Goal: Navigation & Orientation: Find specific page/section

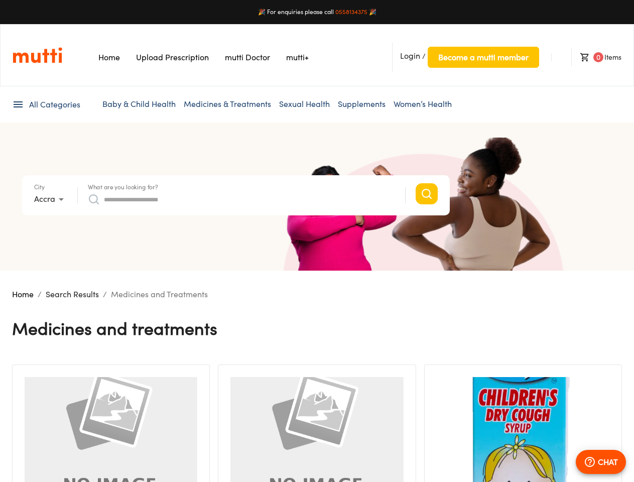
click at [317, 241] on section "City Accra * What are you looking for? Search suggestions No suggestions found …" at bounding box center [317, 197] width 634 height 148
click at [410, 56] on span "Login" at bounding box center [410, 56] width 20 height 10
click at [483, 57] on span "Become a mutti member" at bounding box center [483, 57] width 90 height 14
click at [596, 57] on span "0" at bounding box center [599, 57] width 10 height 10
click at [46, 104] on span "All Categories" at bounding box center [54, 105] width 51 height 12
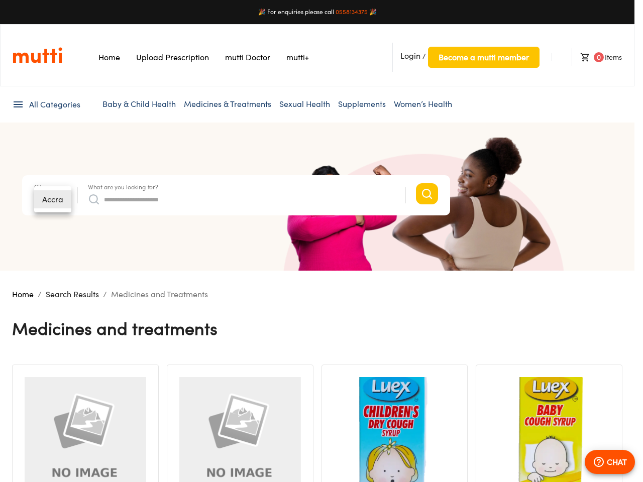
click at [123, 187] on div at bounding box center [321, 241] width 643 height 482
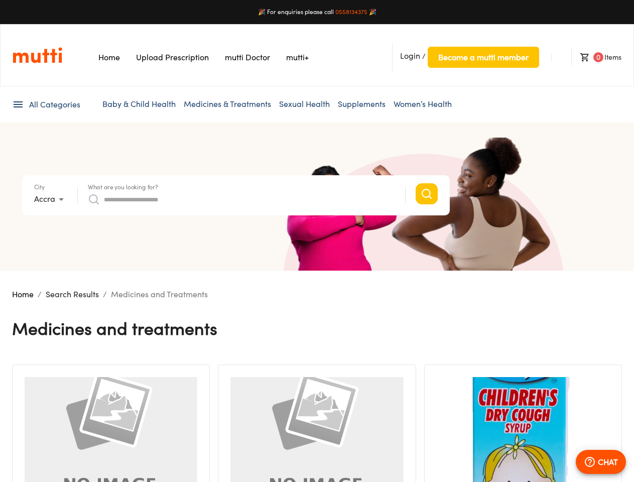
click at [242, 199] on input "What are you looking for?" at bounding box center [249, 199] width 291 height 16
click at [601, 462] on p "CHAT" at bounding box center [608, 462] width 20 height 12
